Goal: Task Accomplishment & Management: Manage account settings

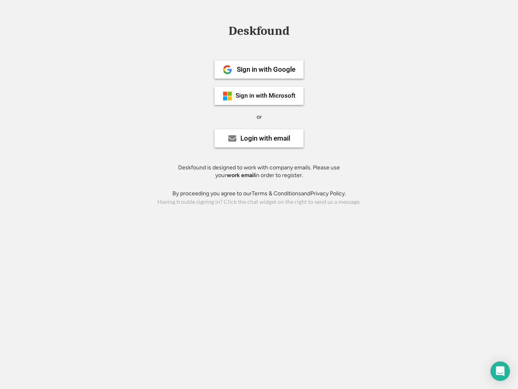
click at [259, 116] on div "or" at bounding box center [259, 117] width 5 height 8
click at [259, 32] on div "Deskfound" at bounding box center [259, 31] width 69 height 13
click at [221, 30] on div "Deskfound" at bounding box center [259, 32] width 518 height 15
click at [259, 32] on div "Deskfound" at bounding box center [259, 31] width 69 height 13
click at [259, 117] on div "or" at bounding box center [259, 117] width 5 height 8
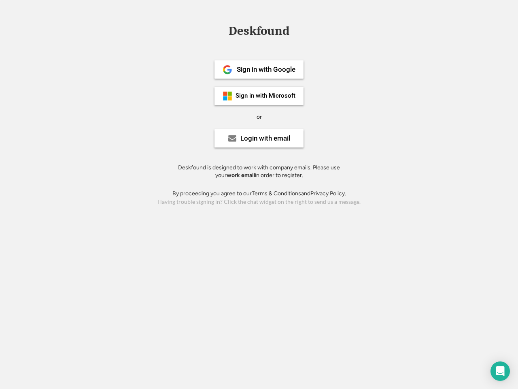
click at [259, 69] on div "Sign in with Google" at bounding box center [266, 69] width 59 height 7
click at [266, 69] on div "Sign in with Google" at bounding box center [266, 69] width 59 height 7
click at [227, 70] on img at bounding box center [228, 70] width 10 height 10
click at [259, 96] on div "Sign in with Microsoft" at bounding box center [266, 96] width 60 height 6
click at [266, 96] on div "Sign in with Microsoft" at bounding box center [266, 96] width 60 height 6
